Goal: Task Accomplishment & Management: Complete application form

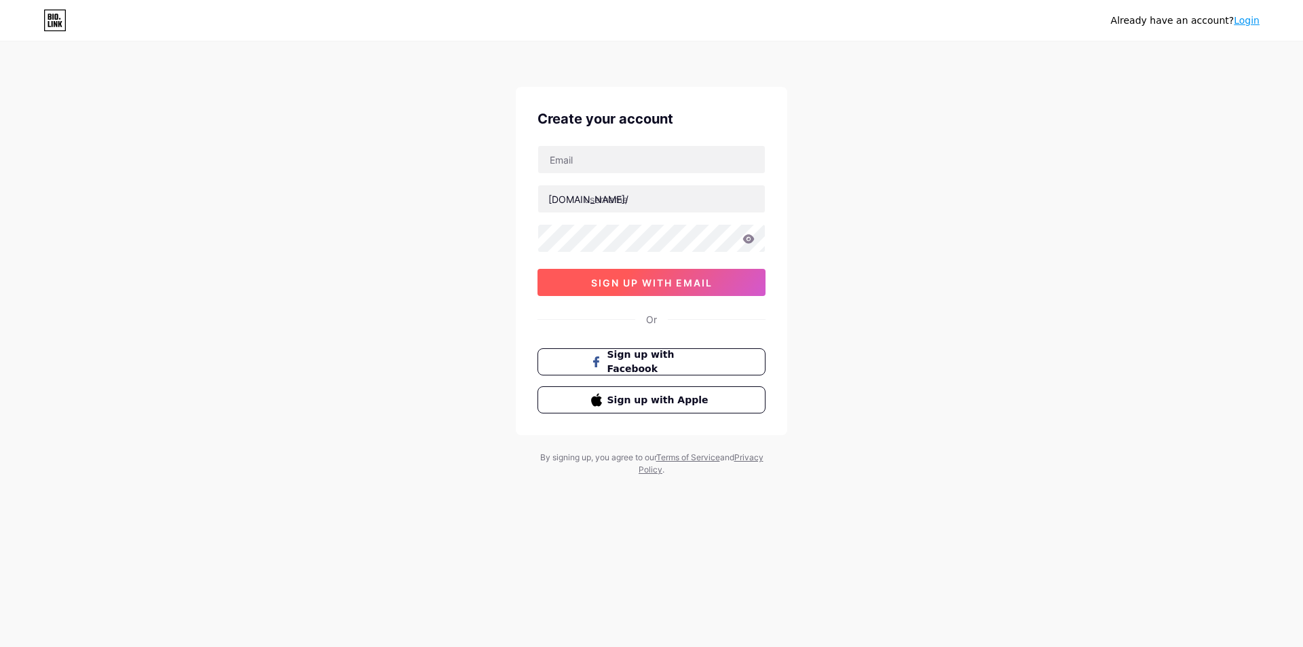
click at [670, 292] on button "sign up with email" at bounding box center [652, 282] width 228 height 27
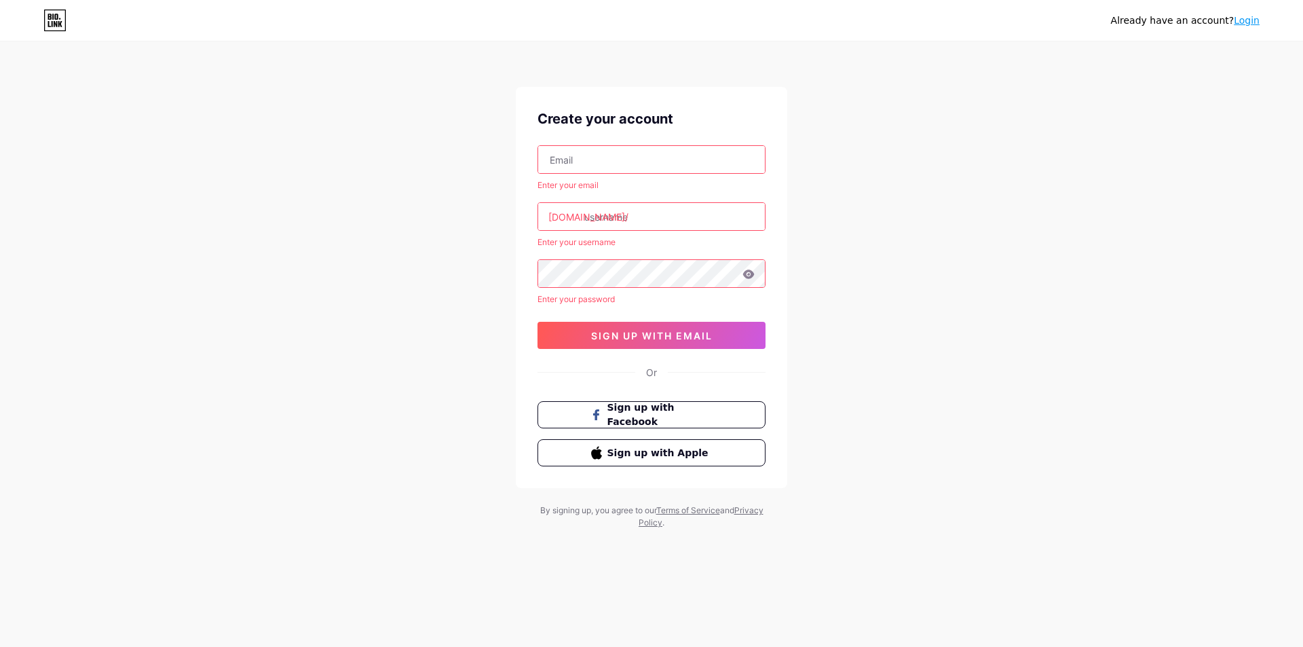
click at [613, 157] on input "text" at bounding box center [651, 159] width 227 height 27
type input "mullassery@keralathingz.com"
click at [638, 214] on input "text" at bounding box center [651, 216] width 227 height 27
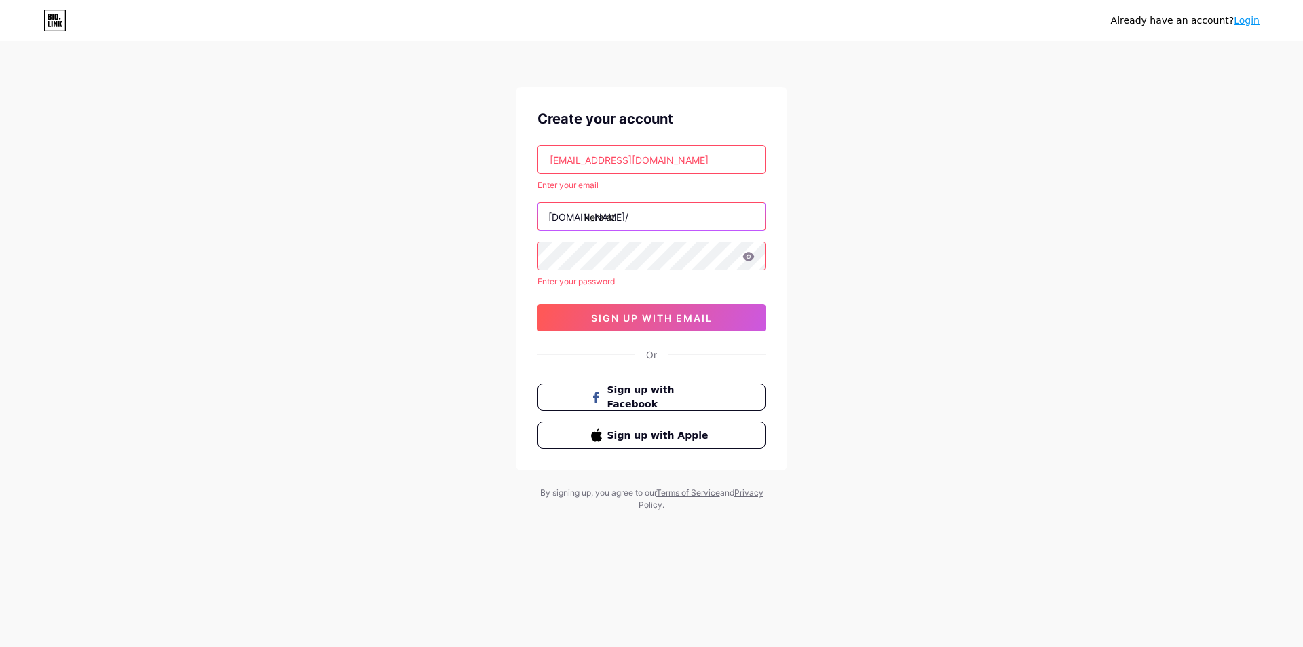
type input "keralat"
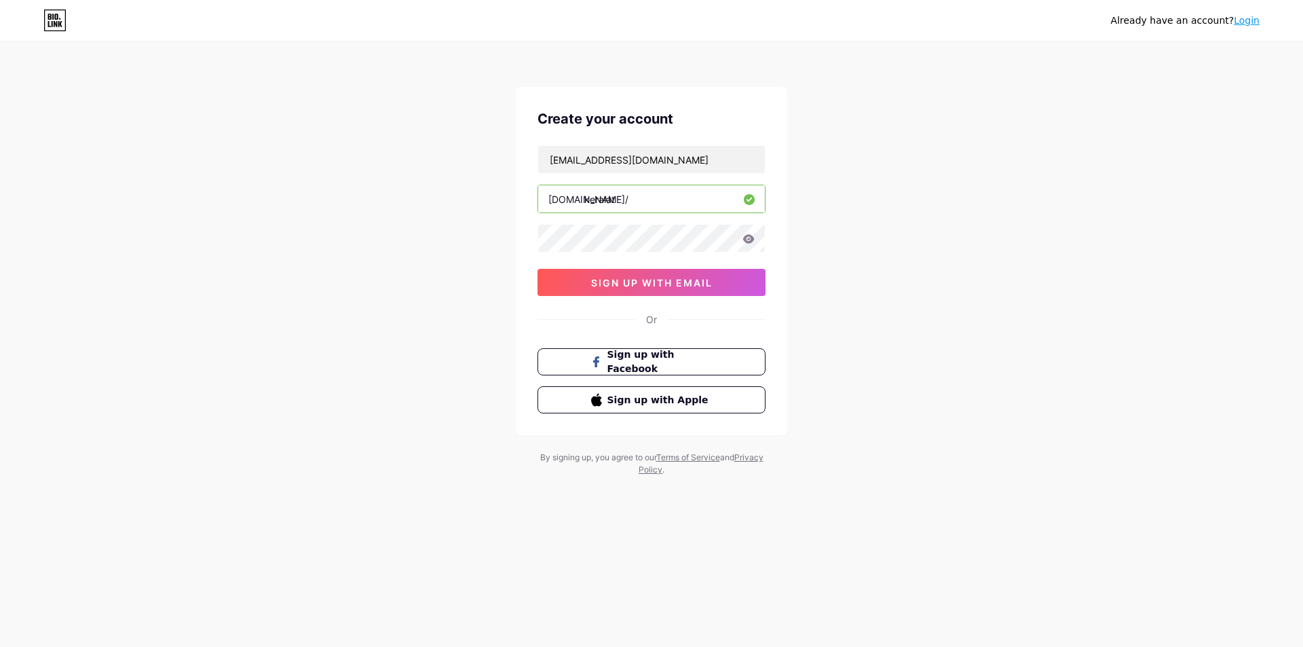
click at [650, 200] on input "keralat" at bounding box center [651, 198] width 227 height 27
type input "keralathingz"
click at [461, 259] on div "Already have an account? Login Create your account mullassery@keralathingz.com …" at bounding box center [651, 259] width 1303 height 519
click at [745, 238] on icon at bounding box center [749, 238] width 12 height 9
click at [718, 283] on button "sign up with email" at bounding box center [652, 282] width 228 height 27
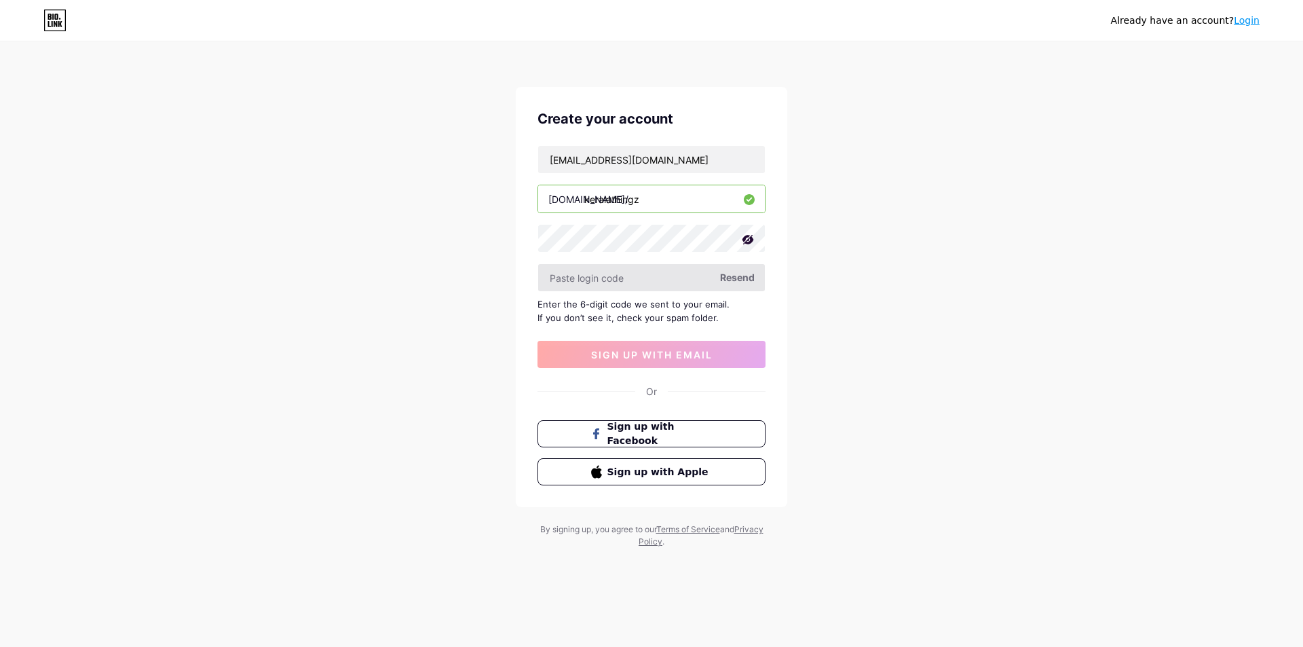
click at [662, 278] on input "text" at bounding box center [651, 277] width 227 height 27
click at [733, 276] on span "Resend" at bounding box center [737, 277] width 35 height 14
click at [665, 276] on input "text" at bounding box center [651, 277] width 227 height 27
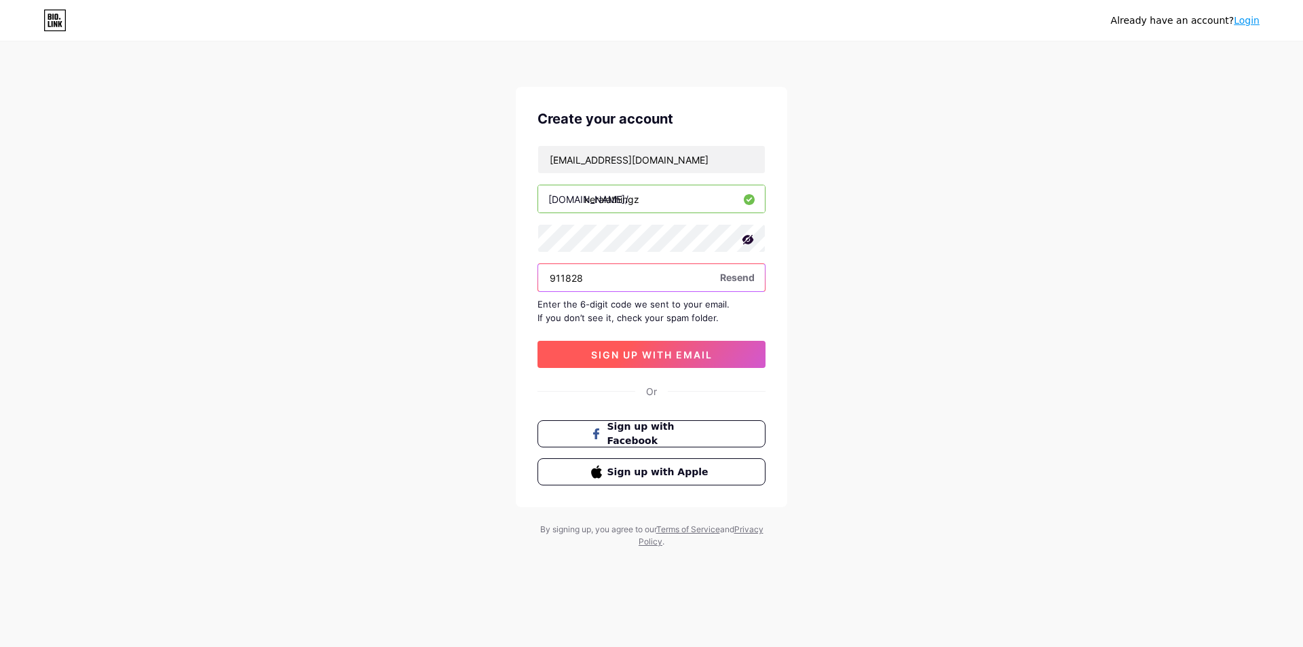
type input "911828"
click at [682, 349] on span "sign up with email" at bounding box center [652, 355] width 122 height 12
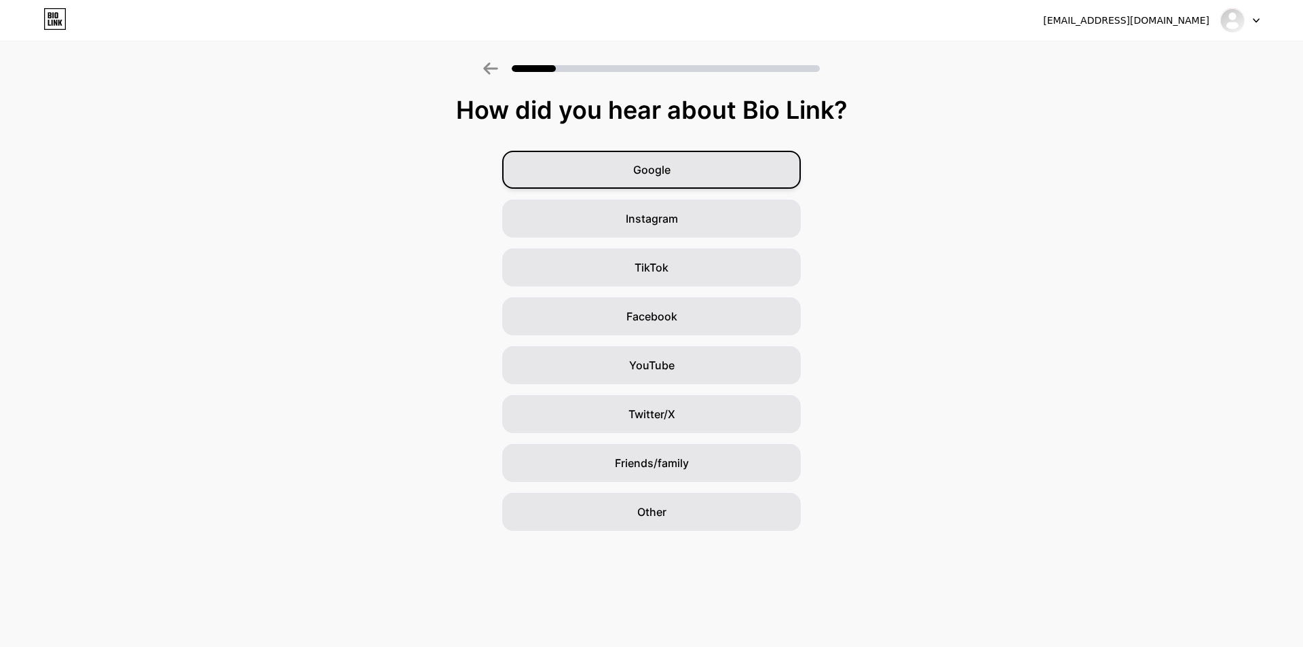
click at [650, 164] on span "Google" at bounding box center [651, 170] width 37 height 16
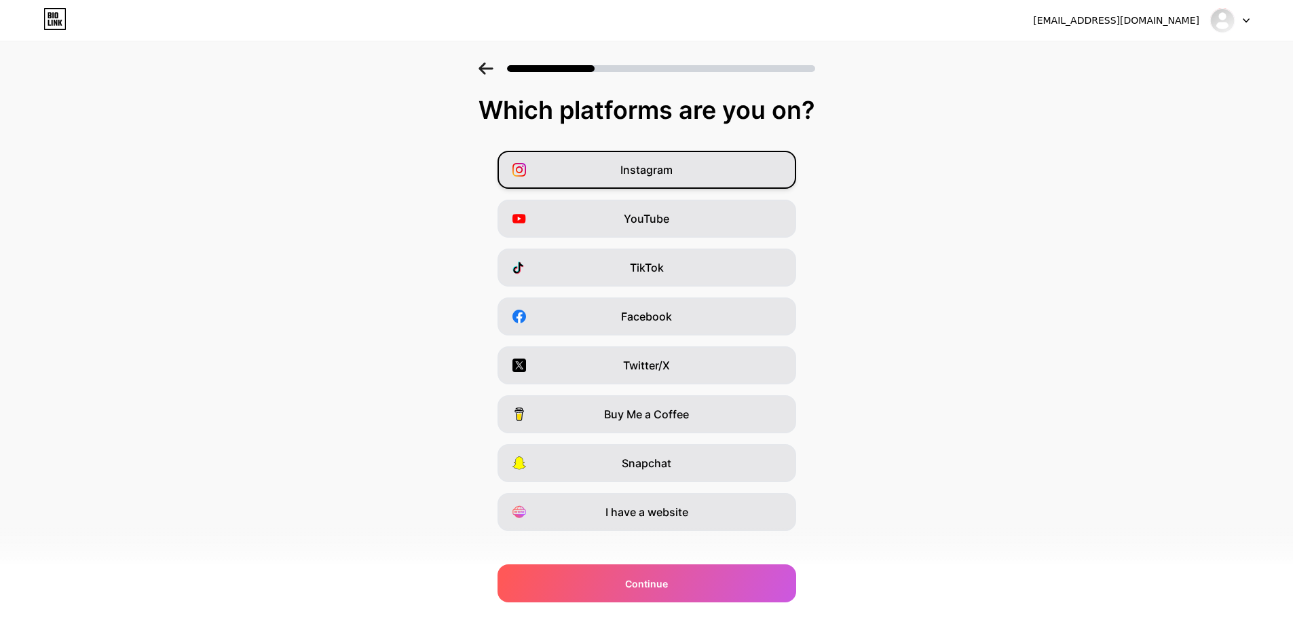
click at [651, 181] on div "Instagram" at bounding box center [647, 170] width 299 height 38
click at [673, 202] on div "YouTube" at bounding box center [647, 219] width 299 height 38
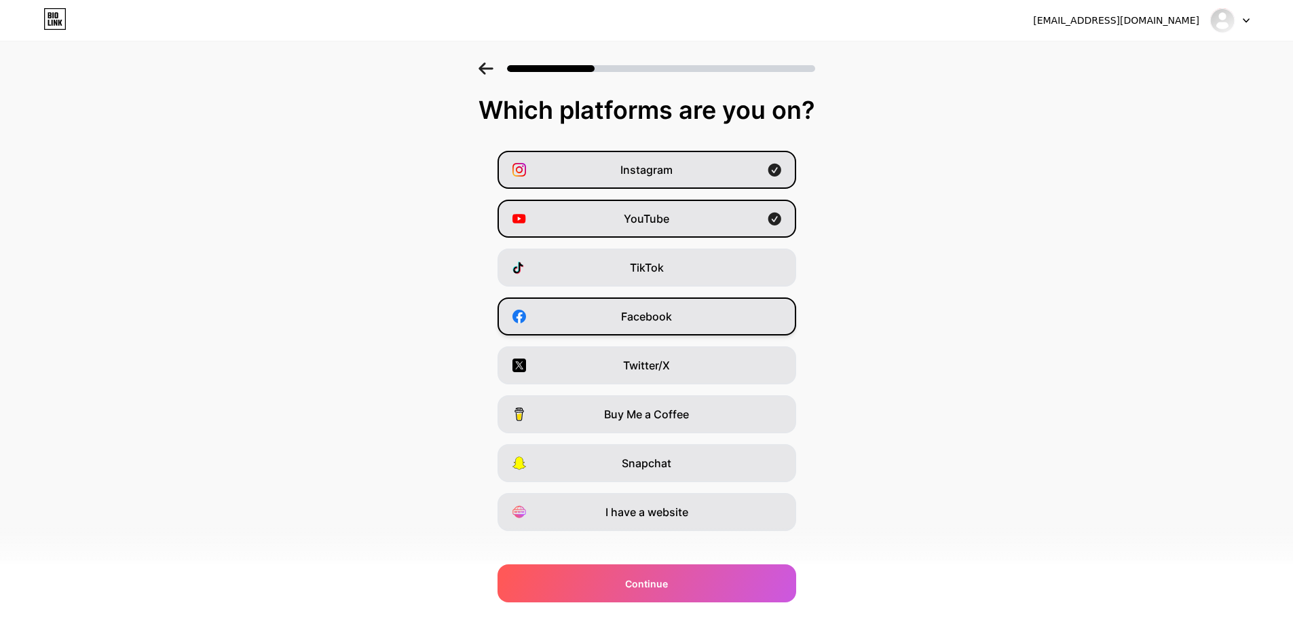
click at [690, 322] on div "Facebook" at bounding box center [647, 316] width 299 height 38
click at [724, 464] on div "Snapchat" at bounding box center [647, 463] width 299 height 38
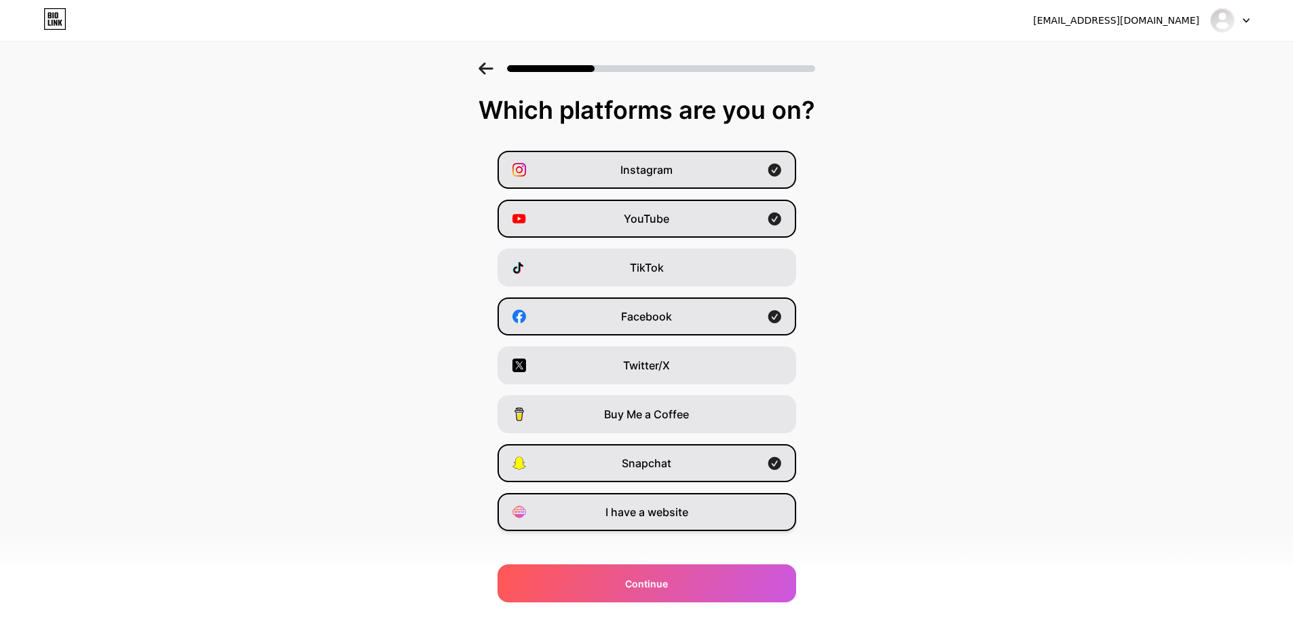
click at [736, 529] on div "I have a website" at bounding box center [647, 512] width 299 height 38
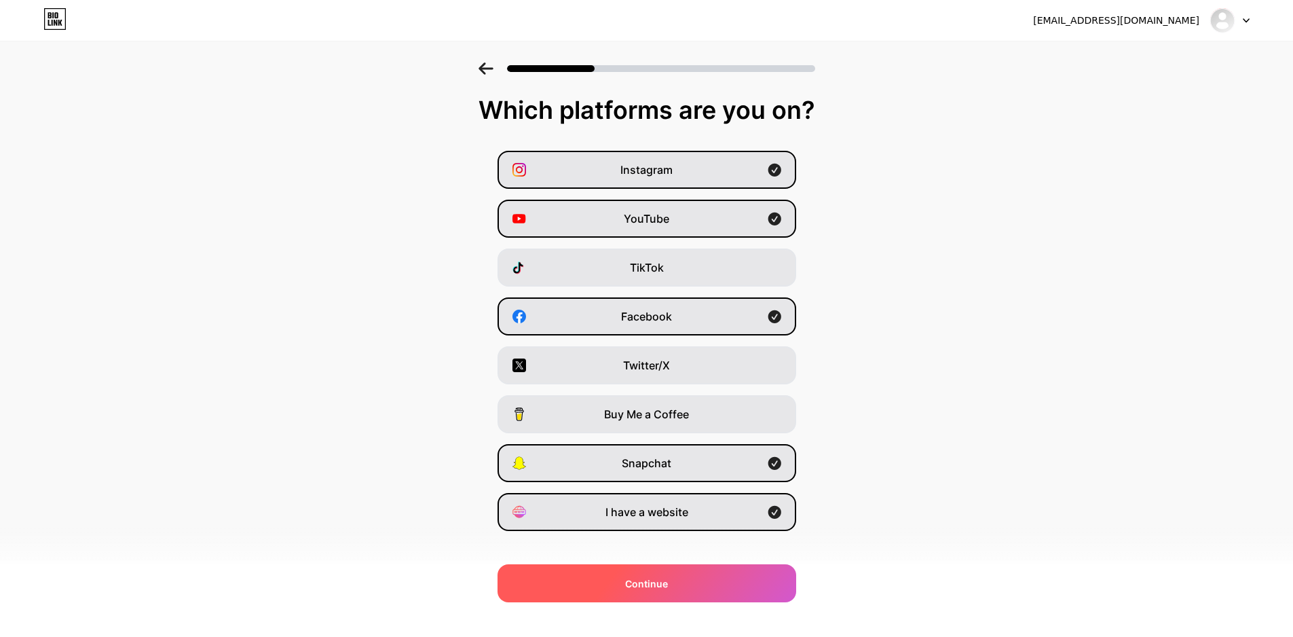
click at [741, 580] on div "Continue" at bounding box center [647, 583] width 299 height 38
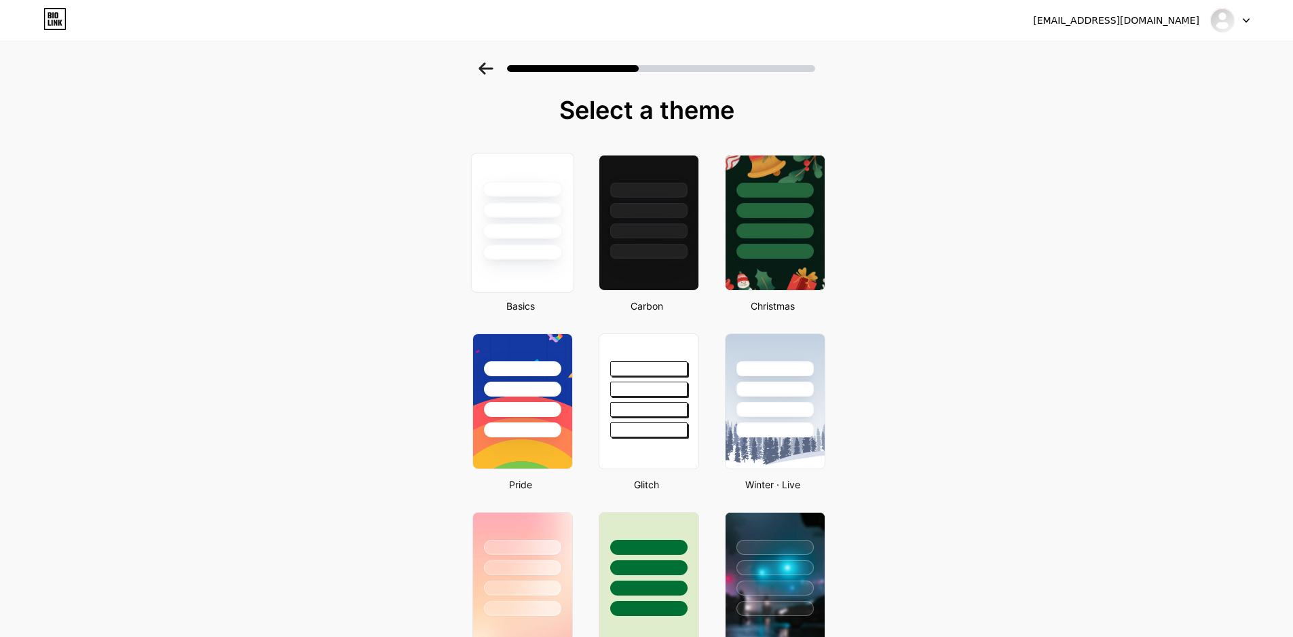
click at [536, 231] on div at bounding box center [522, 231] width 79 height 16
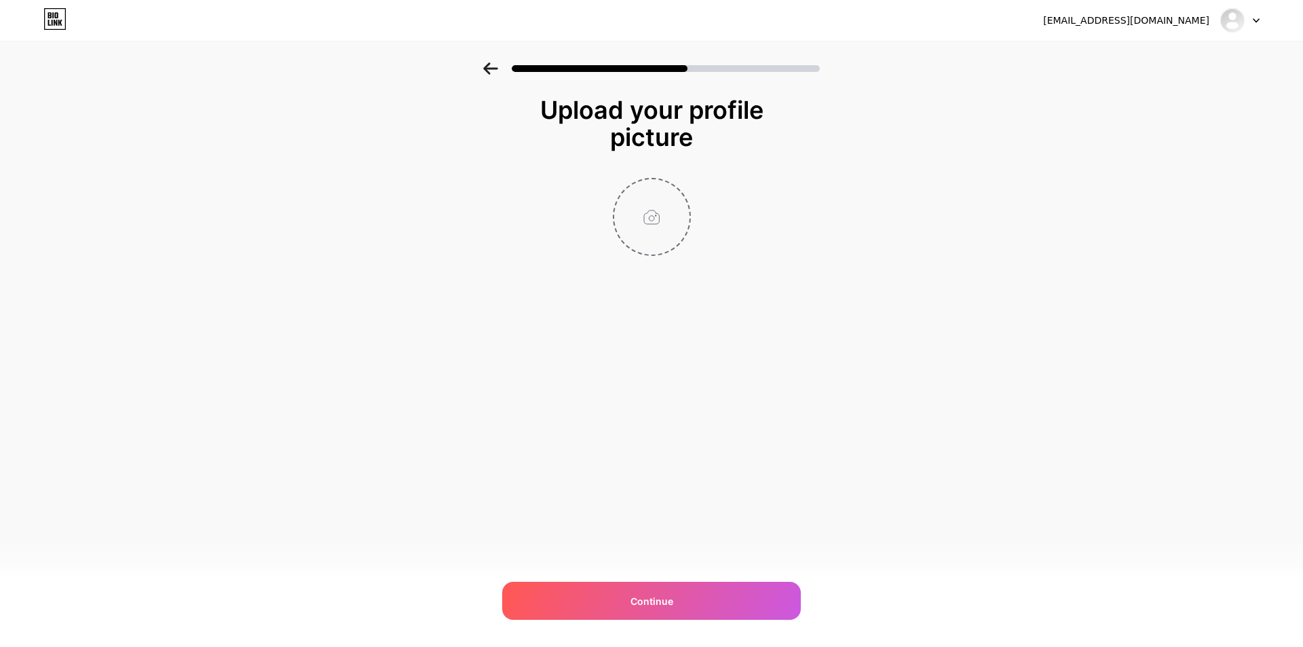
click at [661, 200] on input "file" at bounding box center [651, 216] width 75 height 75
type input "C:\fakepath\kt_logo.jpg"
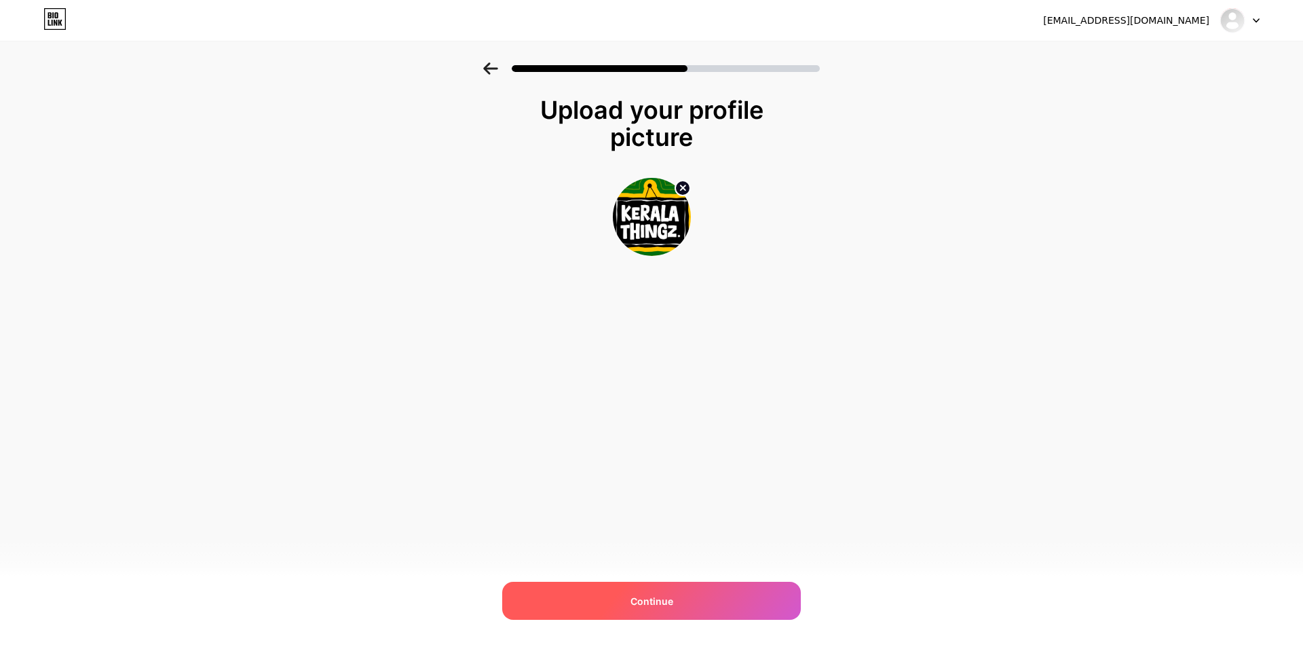
click at [682, 599] on div "Continue" at bounding box center [651, 601] width 299 height 38
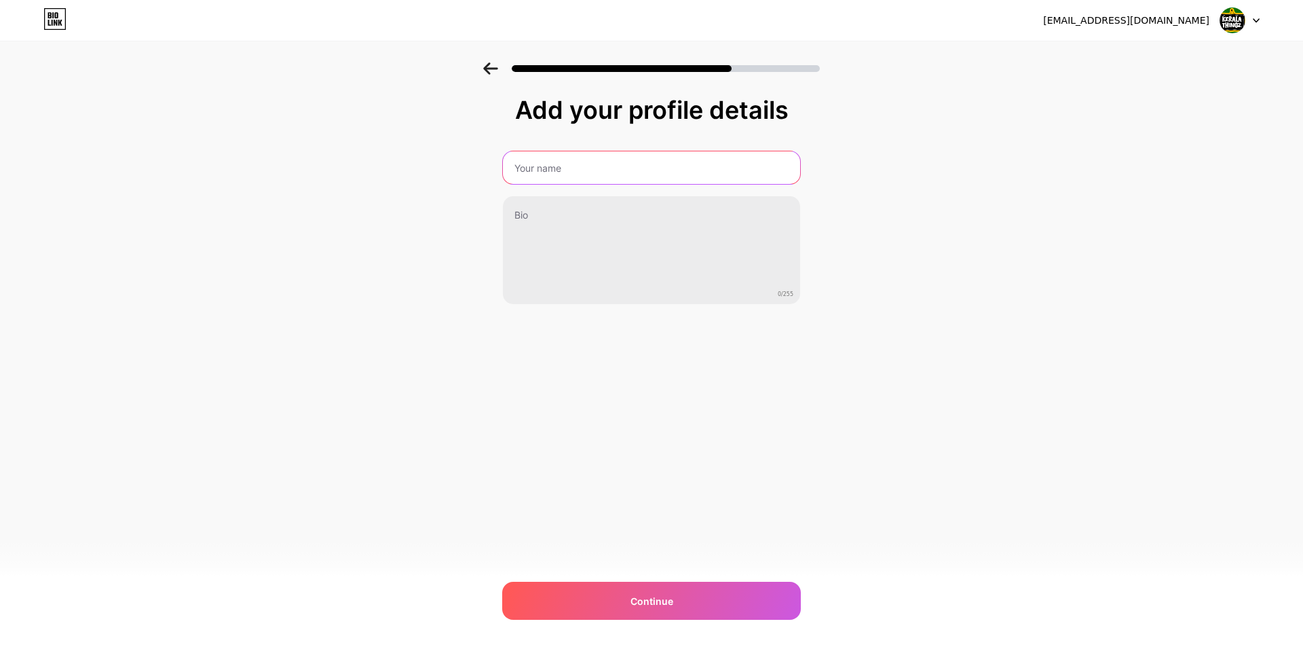
click at [527, 173] on input "text" at bounding box center [651, 167] width 297 height 33
type input "Kerala Thingz"
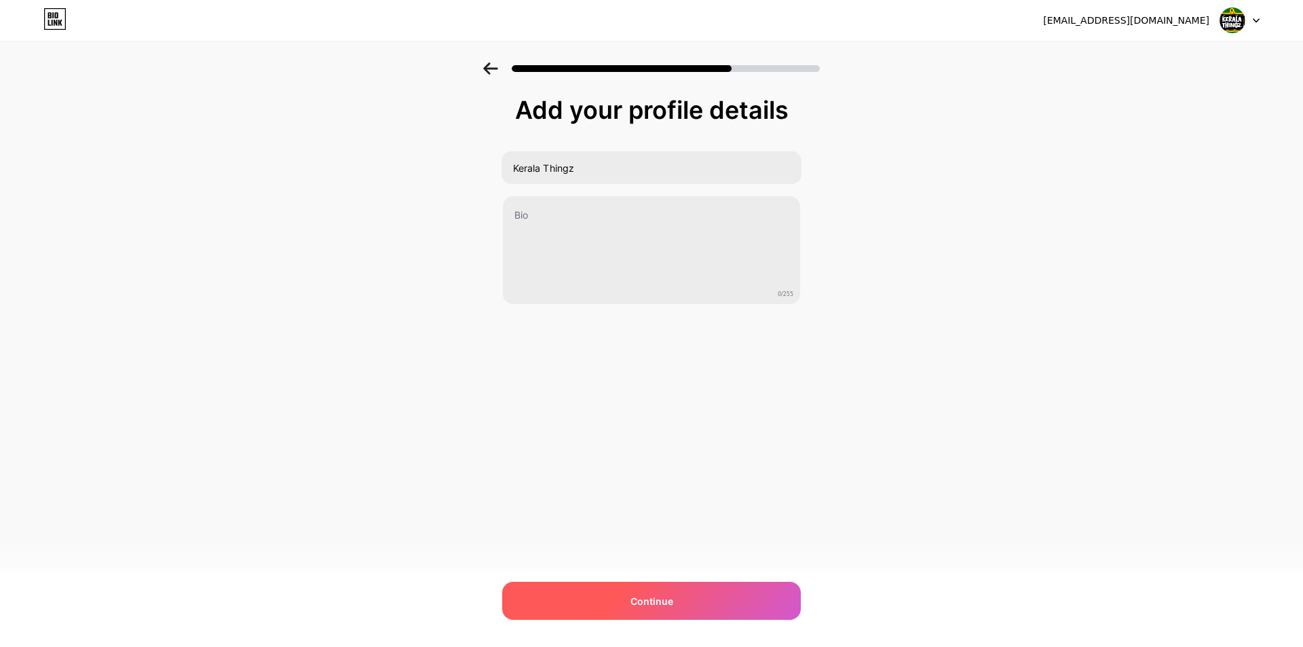
click at [707, 603] on div "Continue" at bounding box center [651, 601] width 299 height 38
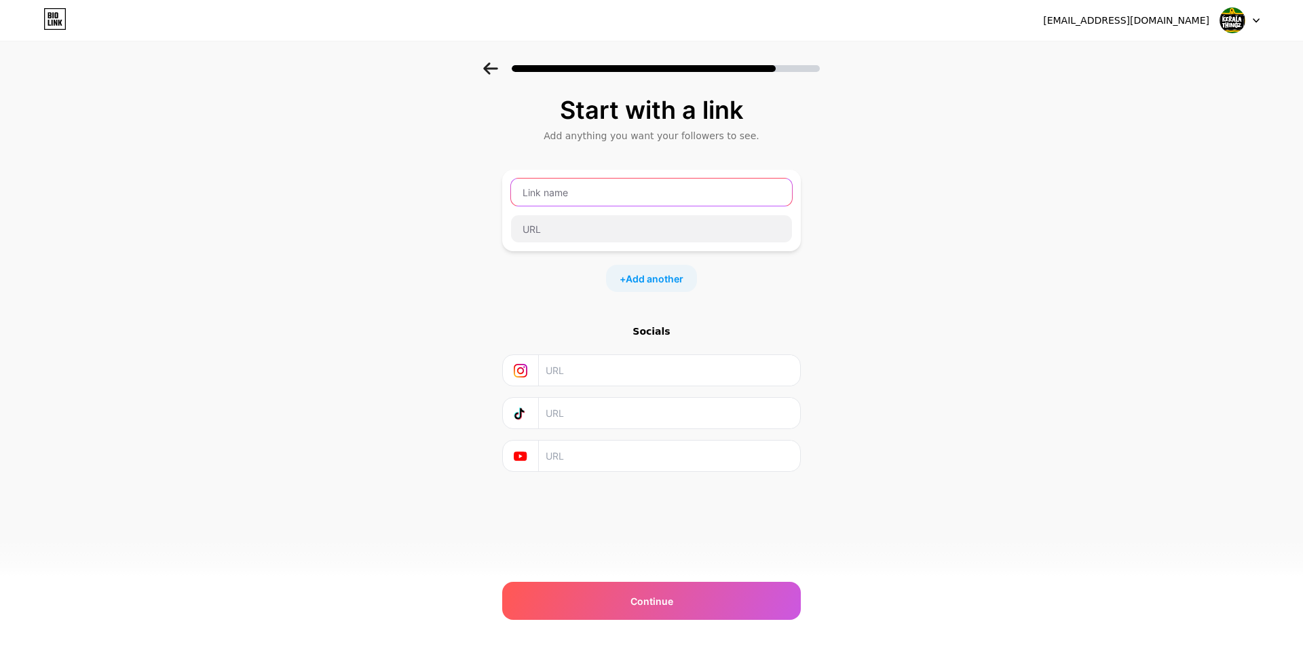
click at [561, 199] on input "text" at bounding box center [651, 192] width 281 height 27
click at [550, 197] on input "text" at bounding box center [651, 192] width 281 height 27
click at [548, 200] on input "text" at bounding box center [651, 192] width 281 height 27
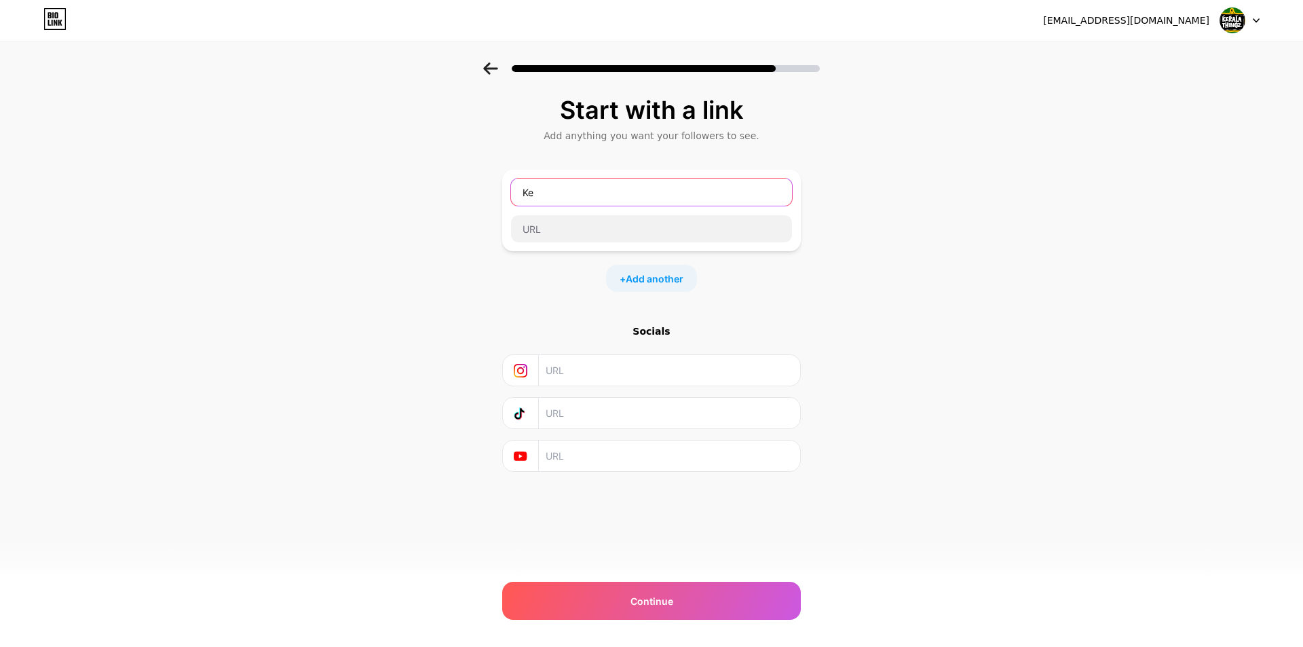
type input "K"
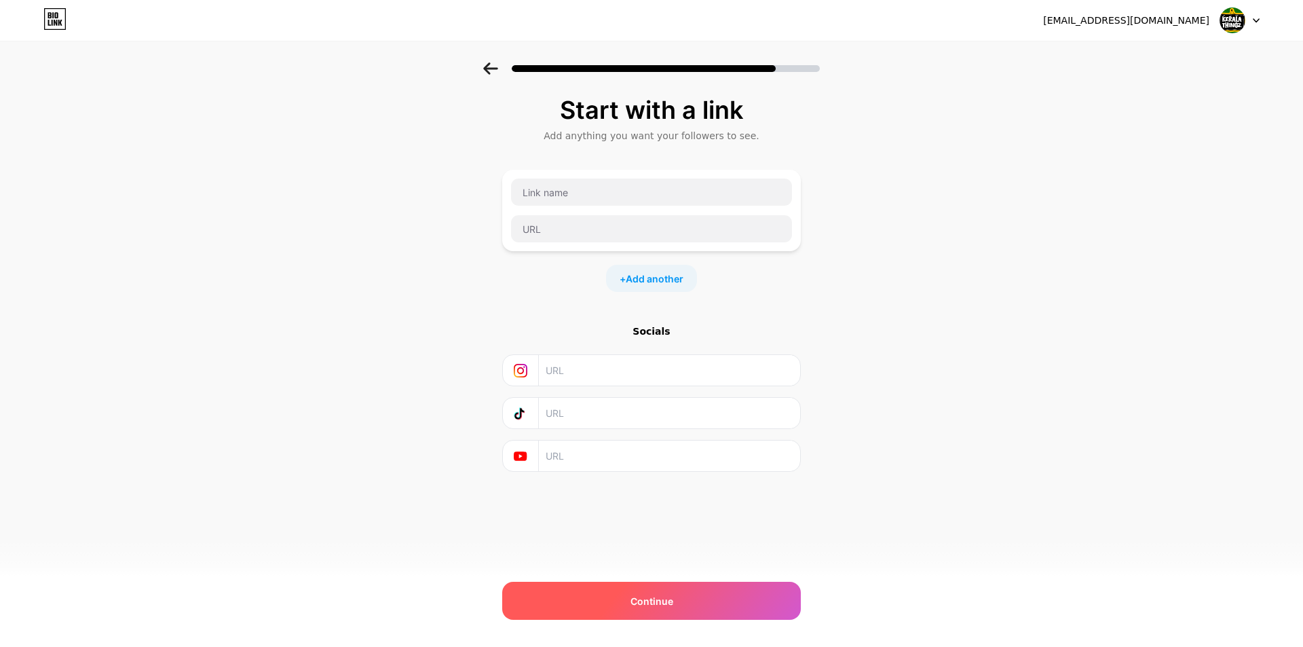
click at [733, 601] on div "Continue" at bounding box center [651, 601] width 299 height 38
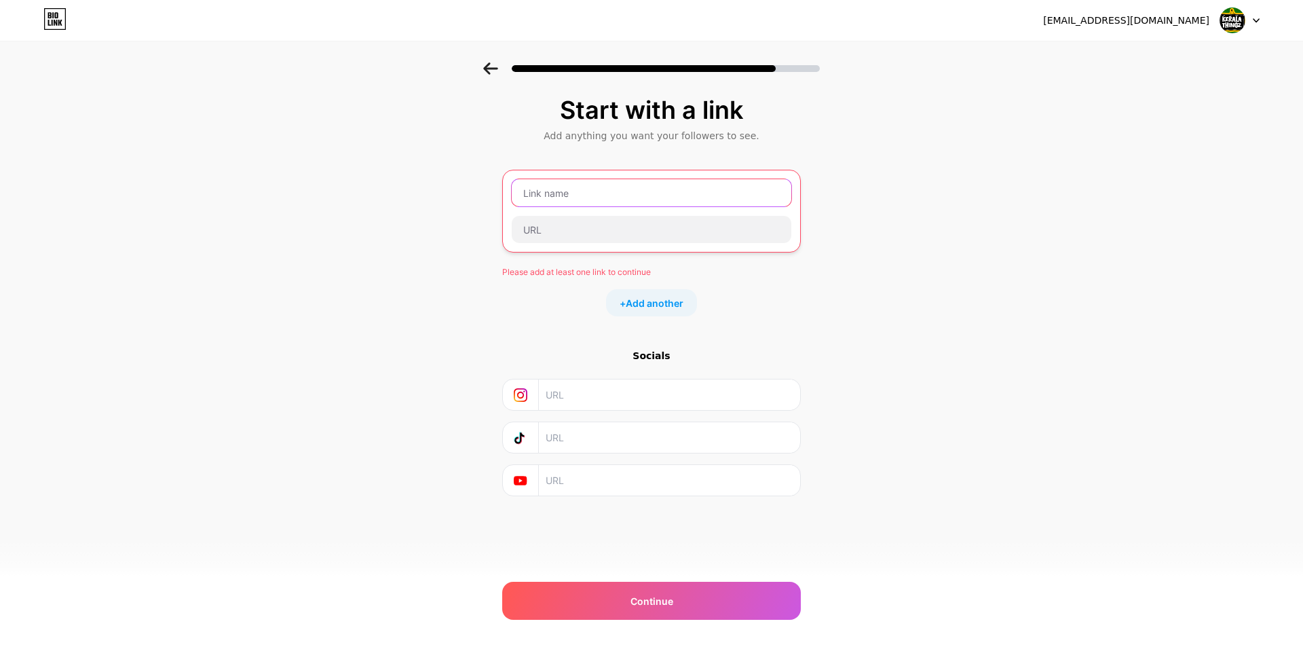
click at [577, 197] on input "text" at bounding box center [652, 192] width 280 height 27
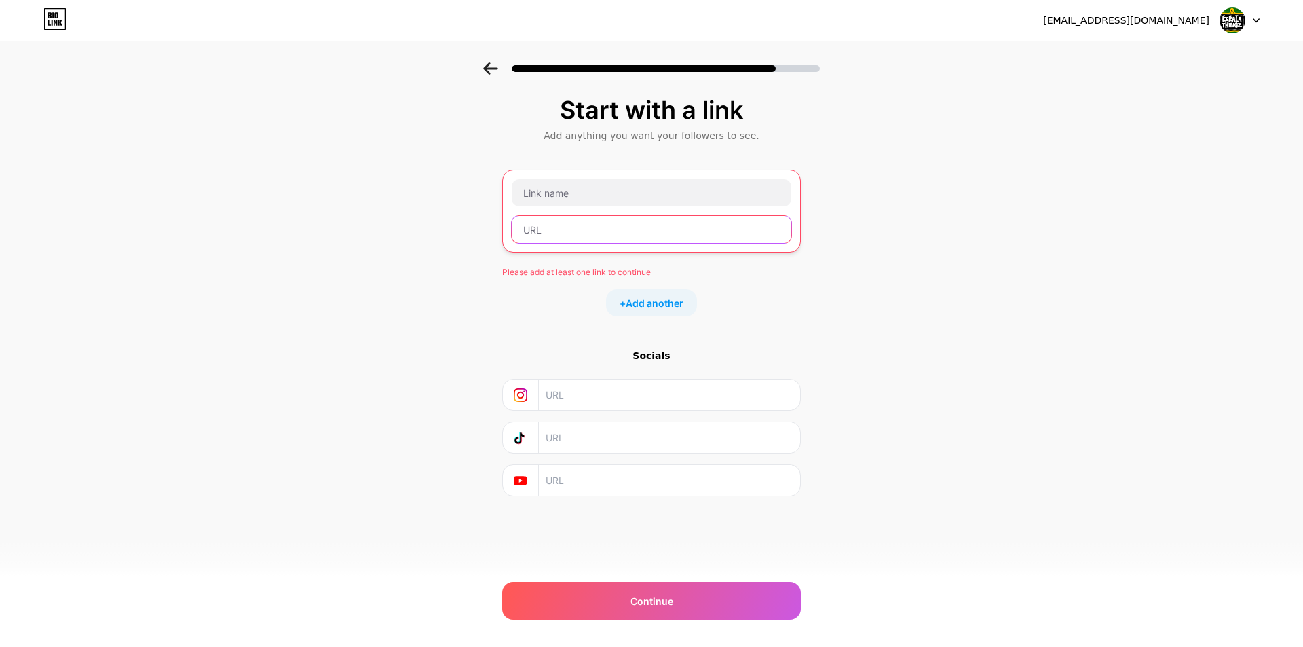
click at [577, 225] on input "text" at bounding box center [652, 229] width 280 height 27
paste input "https://keralathingz.com/"
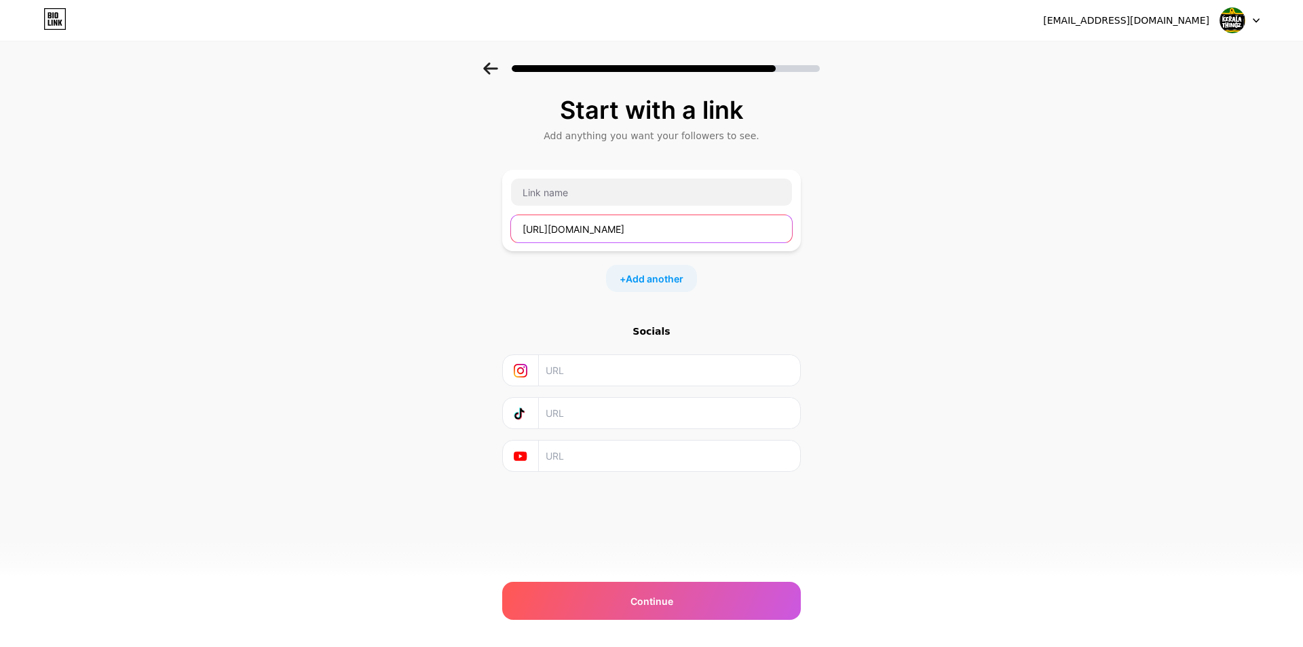
type input "https://keralathingz.com/"
click at [529, 208] on div "https://keralathingz.com/" at bounding box center [651, 210] width 282 height 65
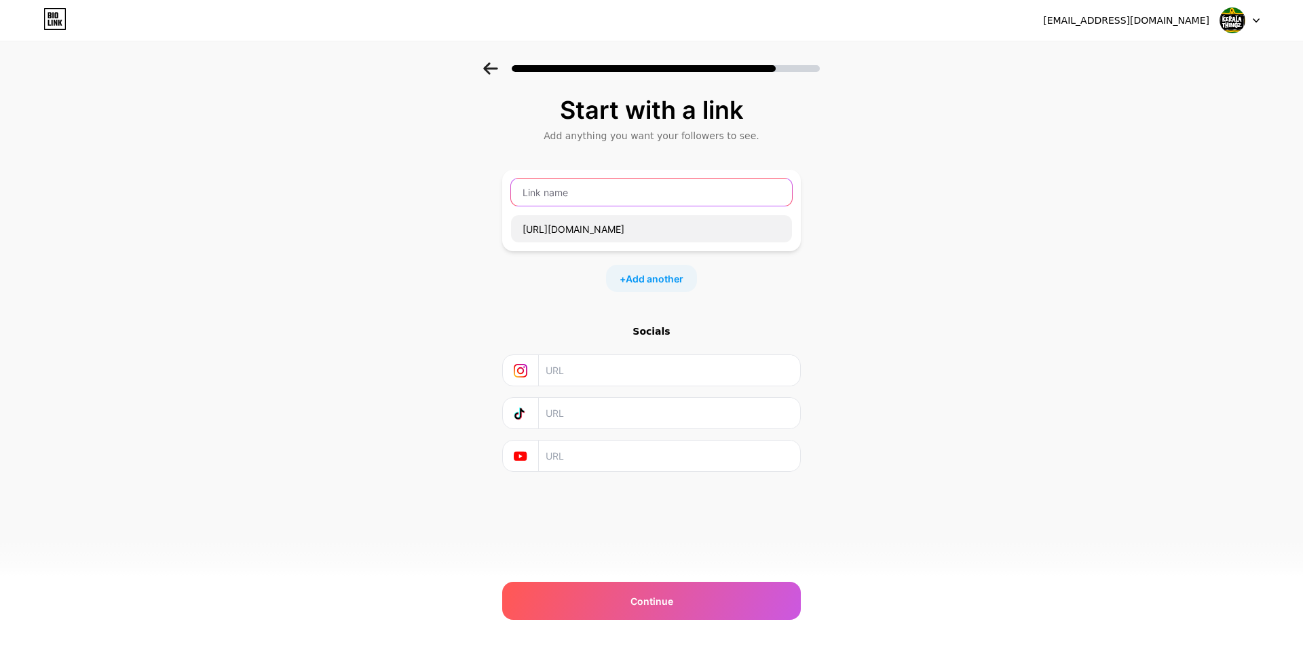
click at [538, 194] on input "text" at bounding box center [651, 192] width 281 height 27
type input "kerala thingz"
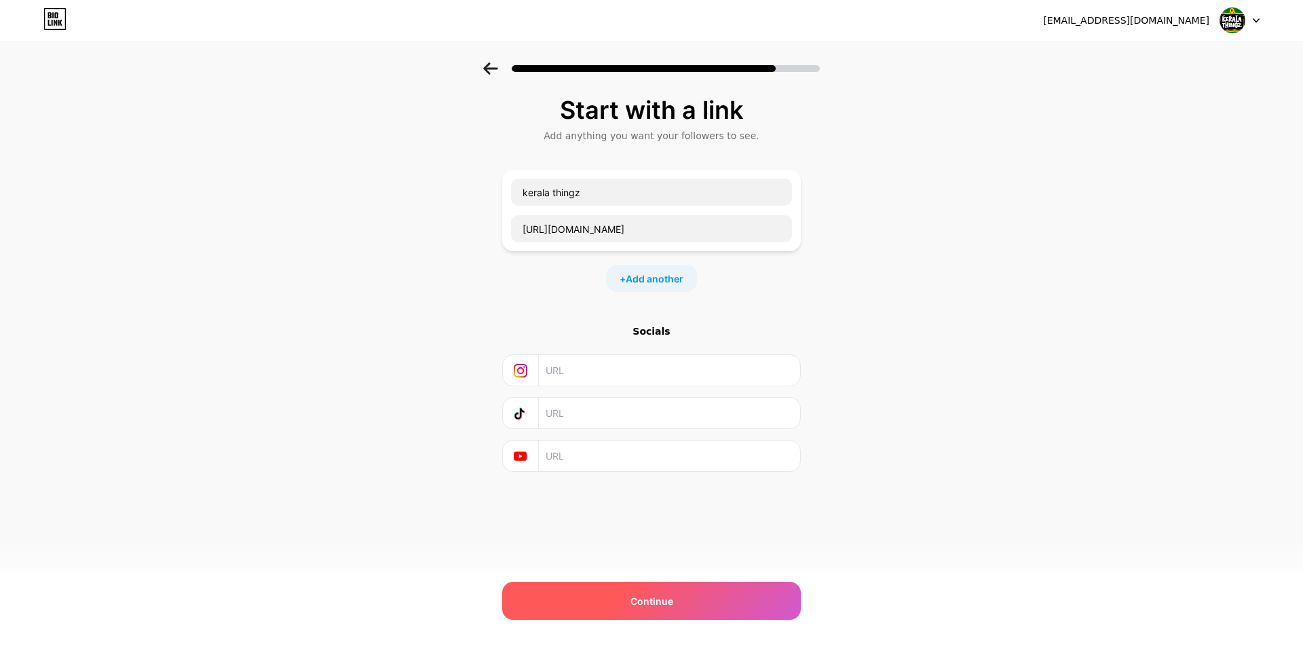
click at [656, 599] on span "Continue" at bounding box center [652, 601] width 43 height 14
click at [667, 604] on span "Continue" at bounding box center [652, 601] width 43 height 14
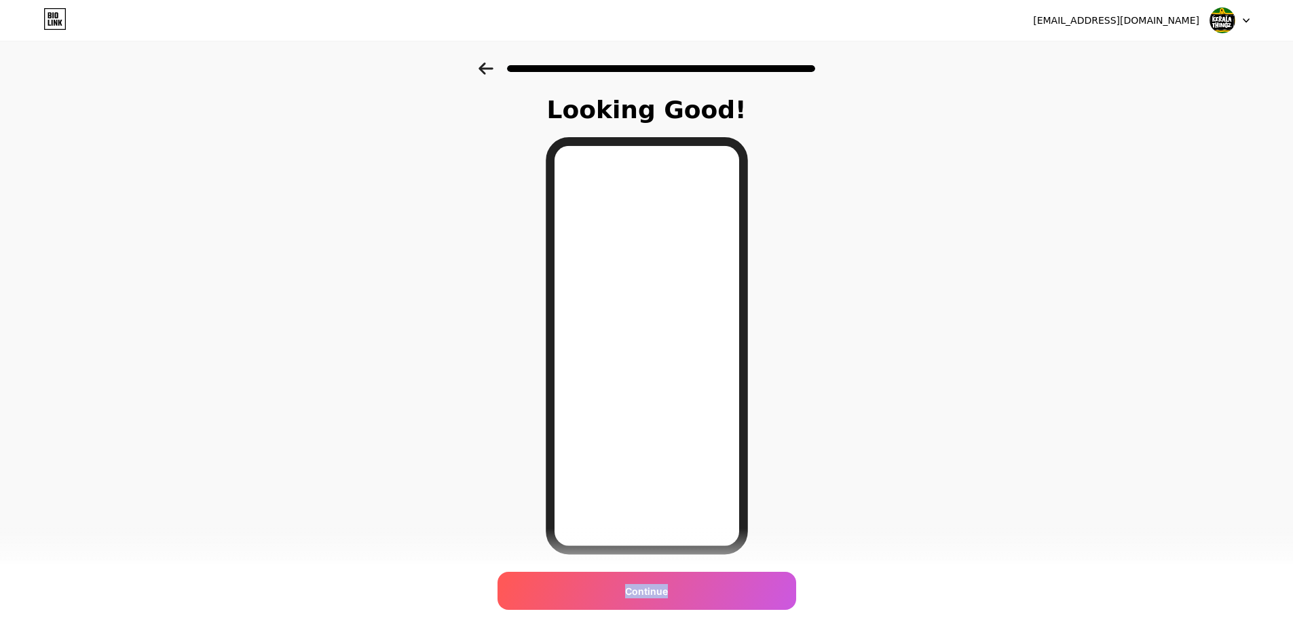
click at [667, 604] on div "Continue" at bounding box center [647, 591] width 299 height 38
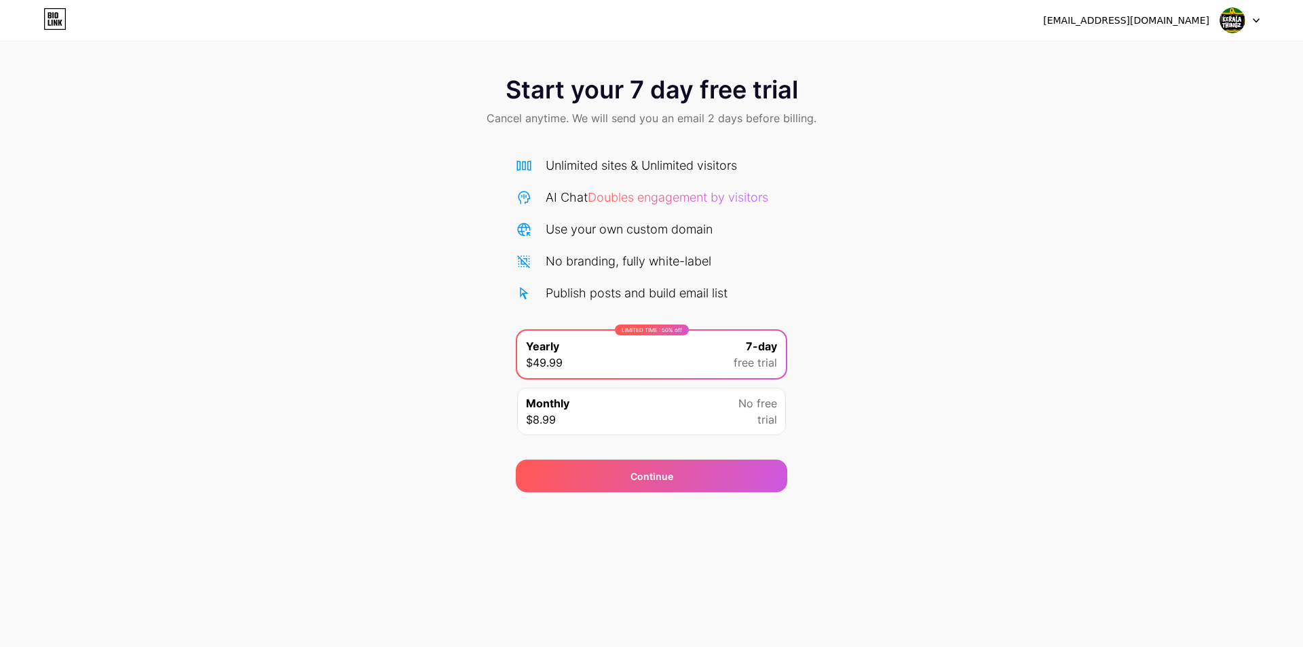
click at [756, 430] on div "Monthly $8.99 No free trial" at bounding box center [651, 412] width 269 height 48
click at [758, 367] on span "free trial" at bounding box center [755, 362] width 43 height 16
click at [698, 478] on div "Continue" at bounding box center [652, 476] width 272 height 33
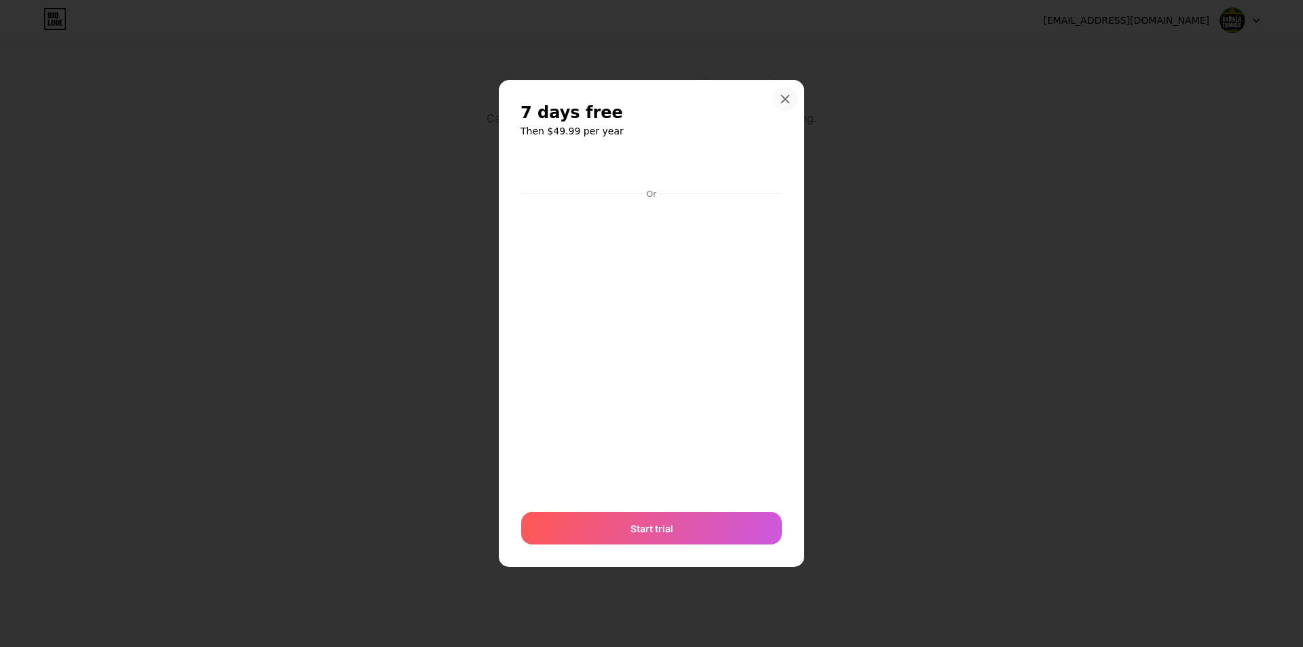
click at [791, 90] on div at bounding box center [785, 99] width 24 height 24
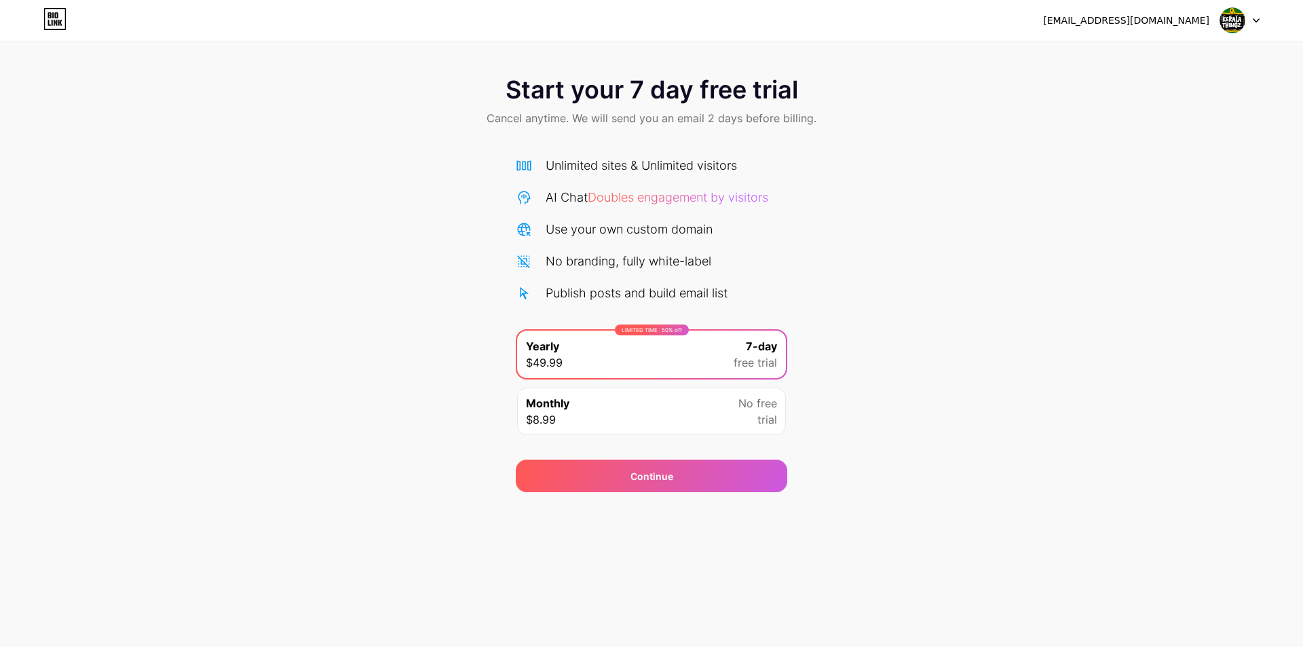
click at [1236, 27] on img at bounding box center [1233, 20] width 26 height 26
click at [1166, 43] on li "Logout" at bounding box center [1175, 55] width 168 height 37
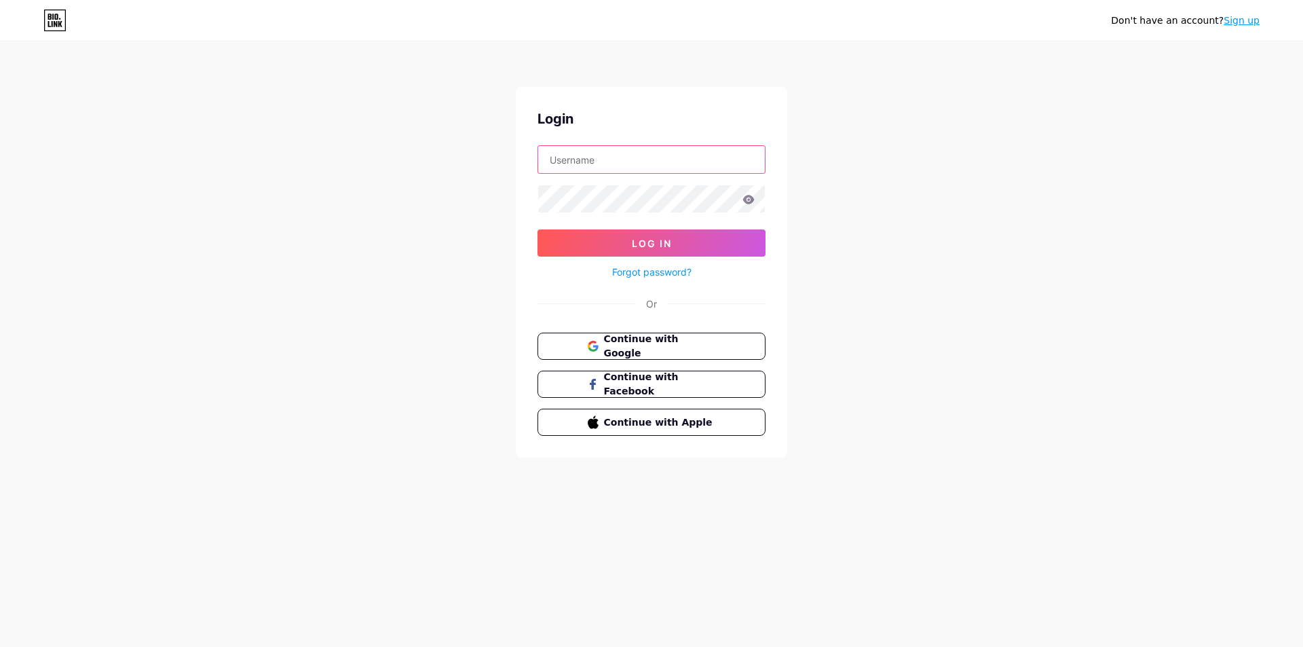
type input "mullassery@keralathingz.com"
click at [656, 352] on span "Continue with Google" at bounding box center [659, 346] width 113 height 29
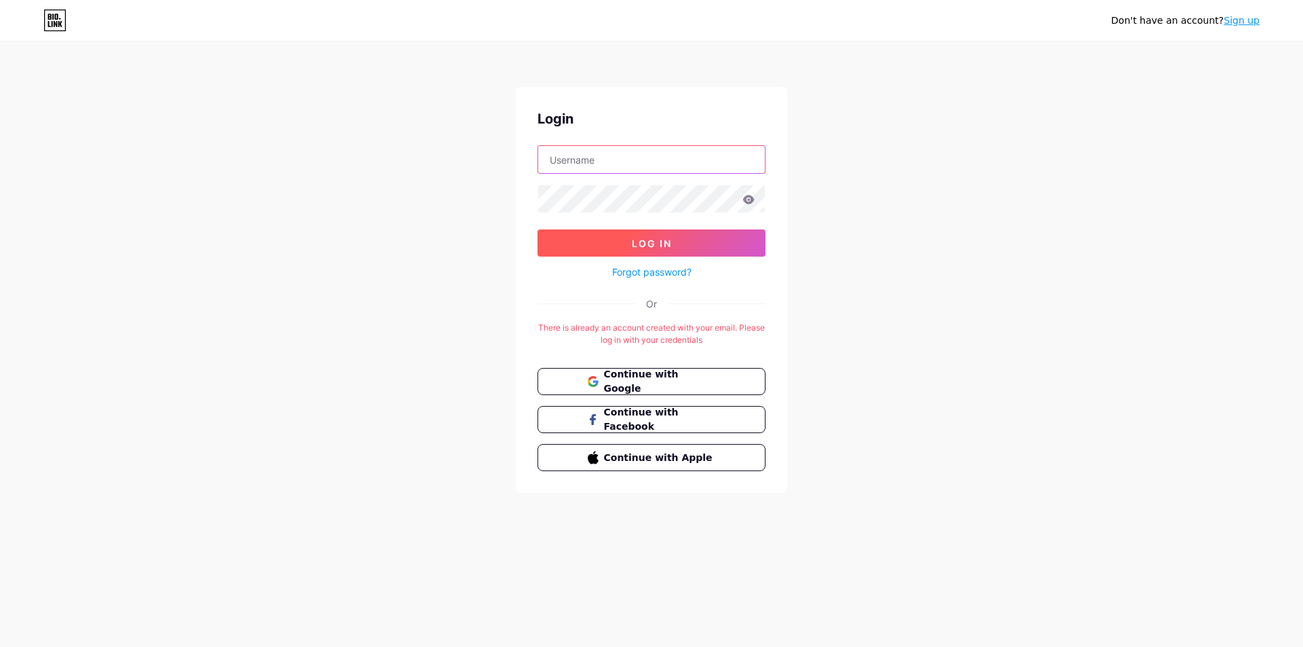
type input "mullassery@keralathingz.com"
click at [673, 242] on button "Log In" at bounding box center [652, 242] width 228 height 27
